Goal: Information Seeking & Learning: Learn about a topic

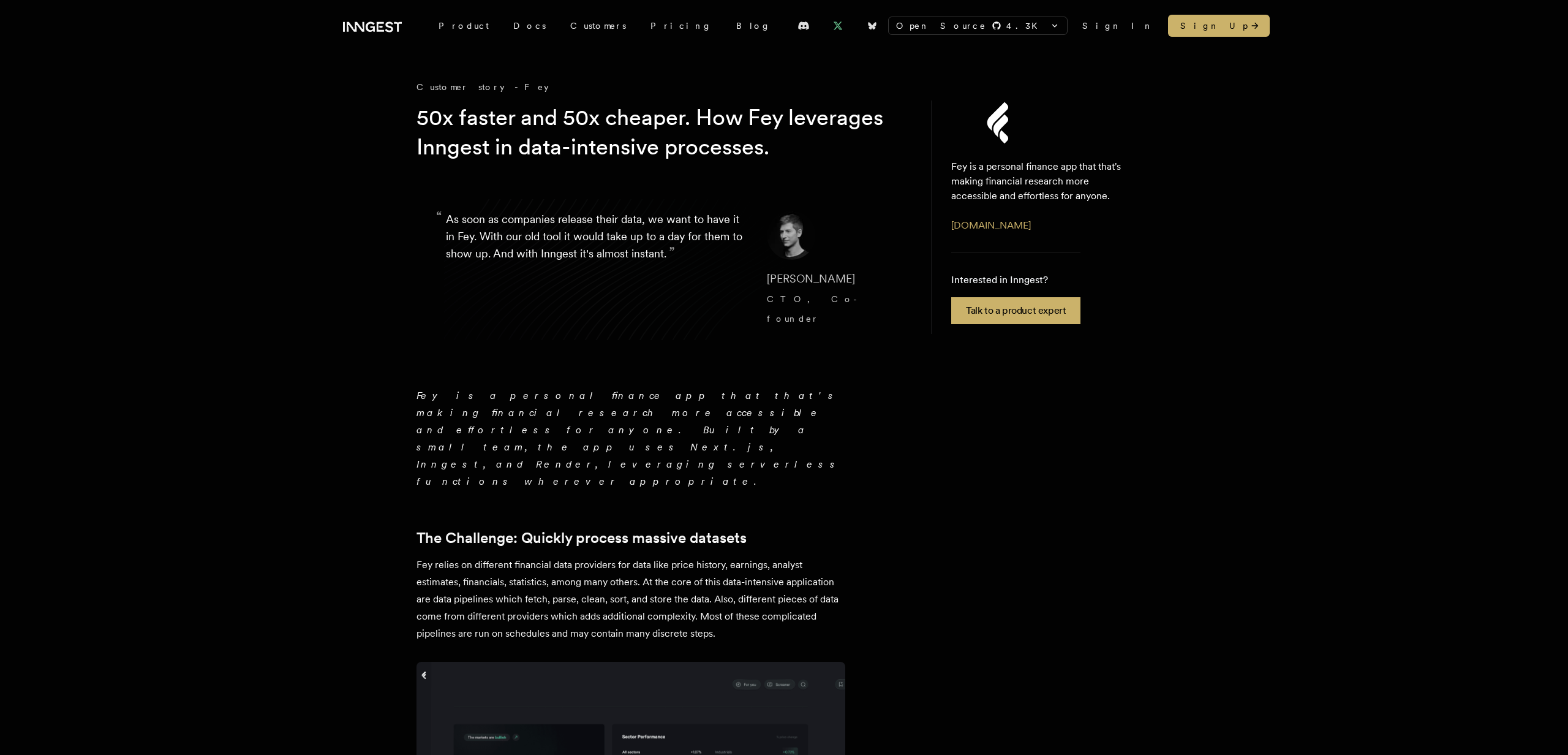
click at [833, 27] on icon at bounding box center [837, 25] width 10 height 10
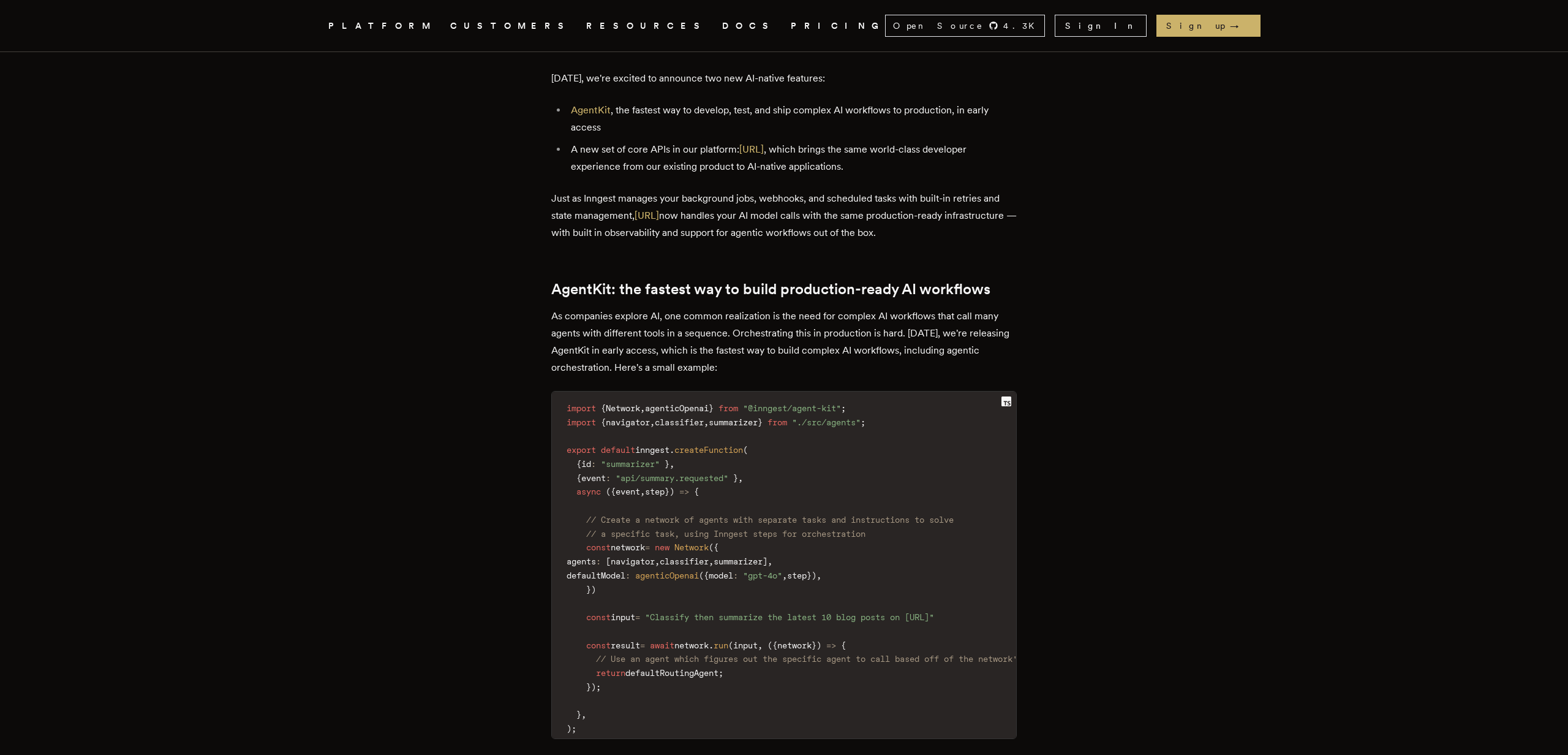
scroll to position [715, 0]
